Goal: Navigation & Orientation: Find specific page/section

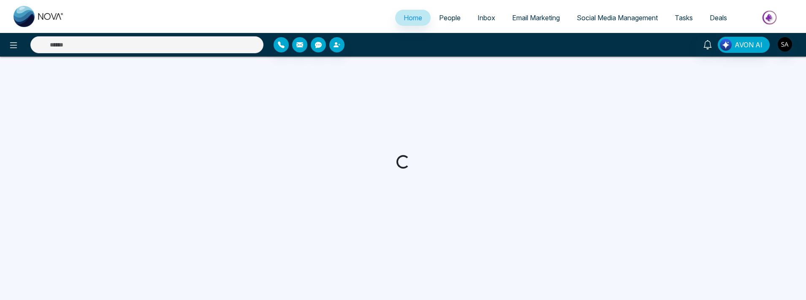
select select "*"
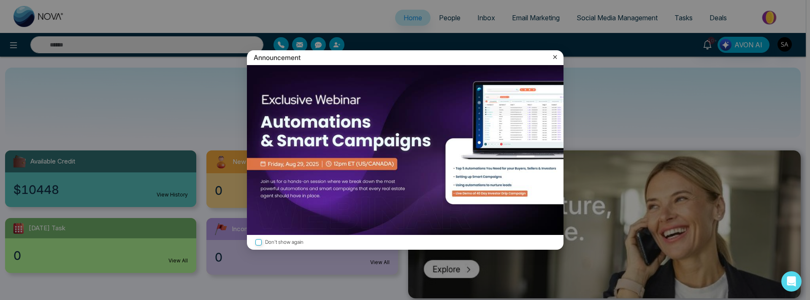
click at [554, 58] on icon at bounding box center [555, 57] width 8 height 8
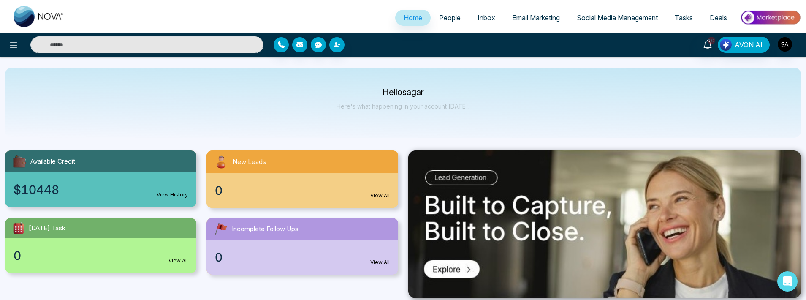
click at [46, 15] on img at bounding box center [39, 16] width 51 height 21
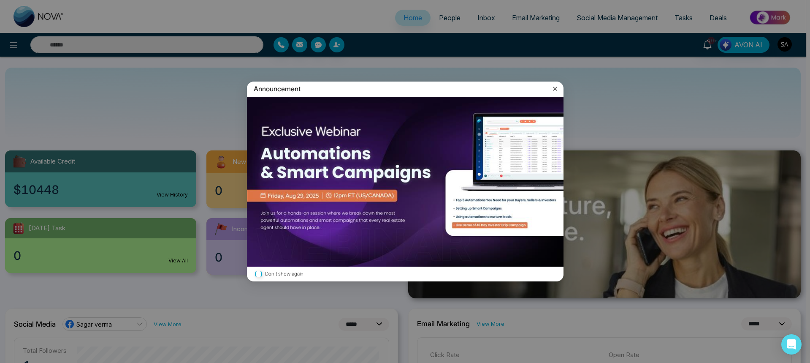
click at [555, 87] on icon at bounding box center [555, 88] width 8 height 8
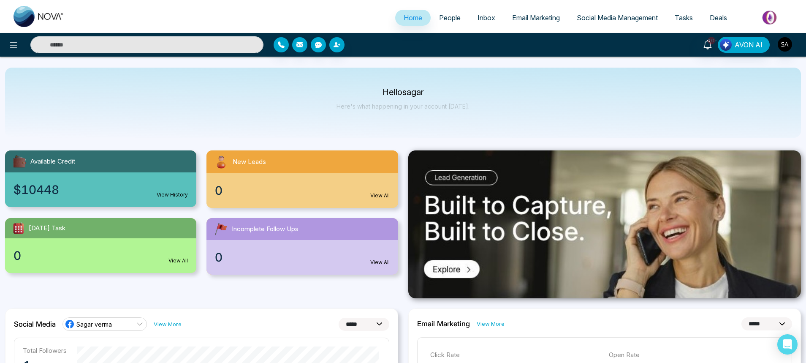
click at [447, 8] on ul "Home People Inbox Email Marketing Social Media Management Tasks Deals" at bounding box center [437, 18] width 728 height 23
